Goal: Information Seeking & Learning: Learn about a topic

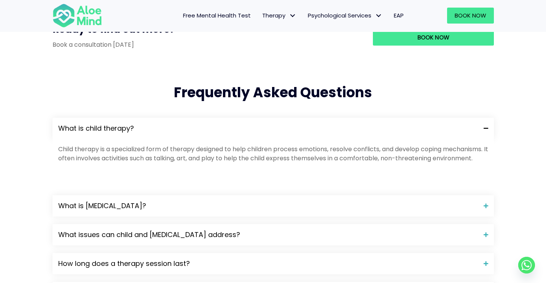
scroll to position [795, 0]
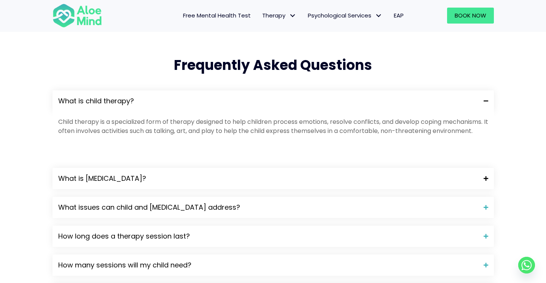
click at [151, 184] on span "What is play therapy?" at bounding box center [268, 179] width 420 height 10
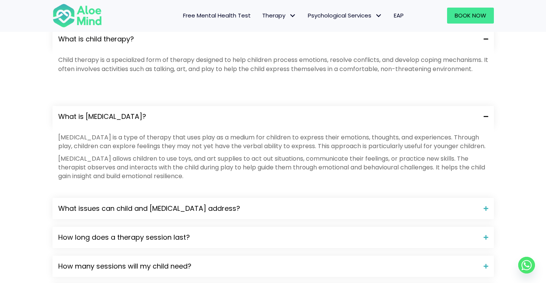
scroll to position [924, 0]
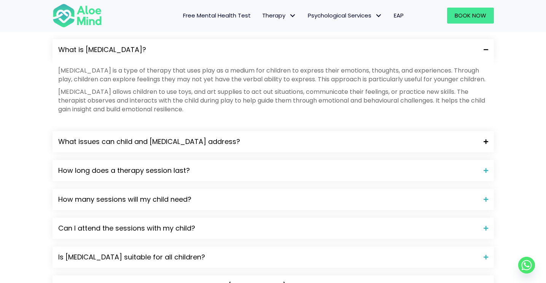
click at [155, 147] on span "What issues can child and play therapy address?" at bounding box center [268, 142] width 420 height 10
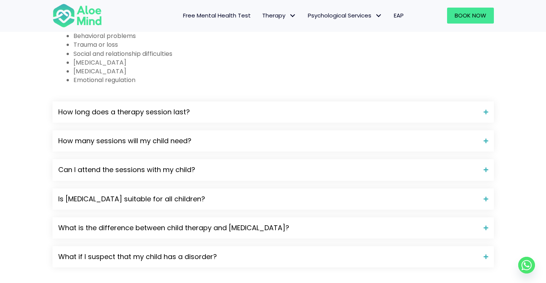
scroll to position [1162, 0]
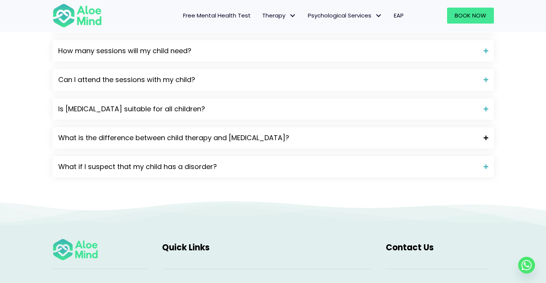
click at [172, 143] on span "What is the difference between child therapy and play therapy?" at bounding box center [268, 138] width 420 height 10
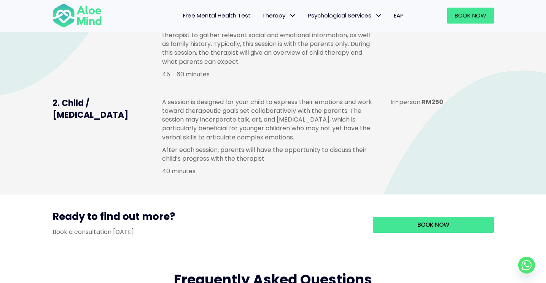
scroll to position [565, 0]
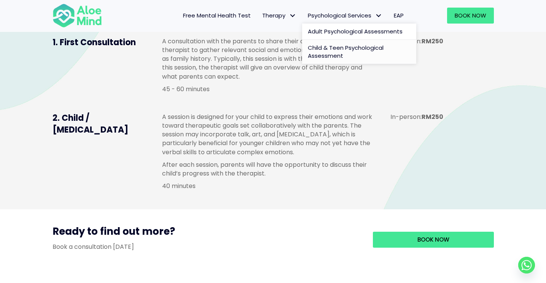
click at [331, 49] on span "Child & Teen Psychological Assessment" at bounding box center [346, 52] width 76 height 16
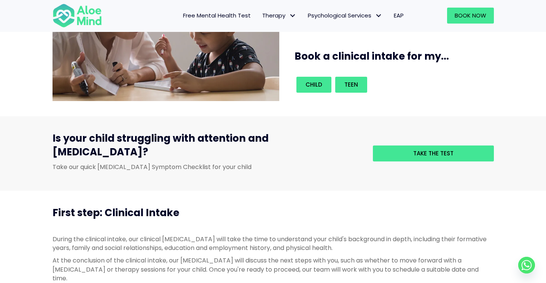
scroll to position [136, 0]
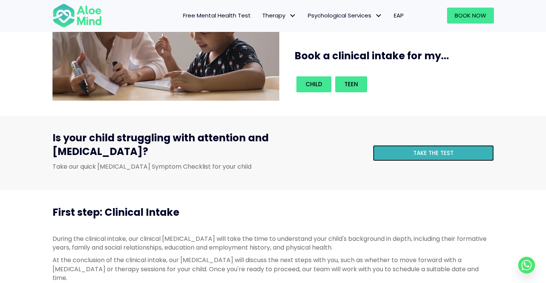
click at [424, 151] on link "Take the test" at bounding box center [433, 153] width 121 height 16
click at [407, 145] on link "Take the test" at bounding box center [433, 153] width 121 height 16
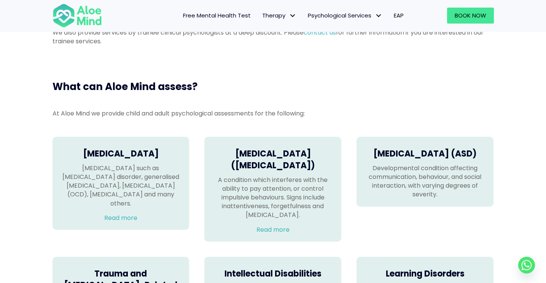
scroll to position [530, 0]
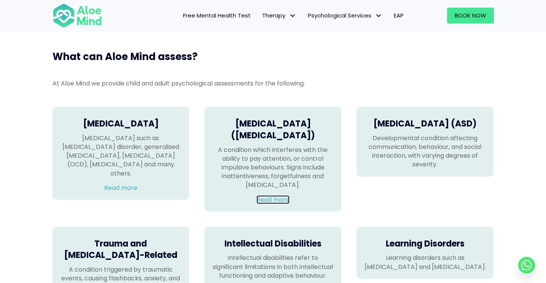
click at [278, 196] on link "Read more" at bounding box center [272, 200] width 33 height 9
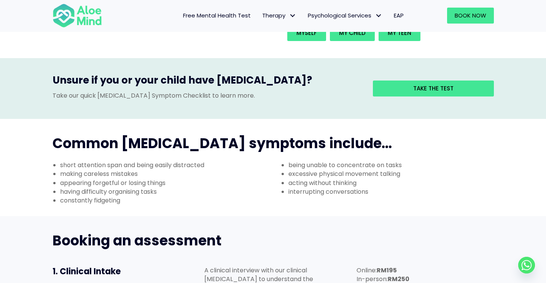
scroll to position [181, 0]
